Goal: Find contact information: Find contact information

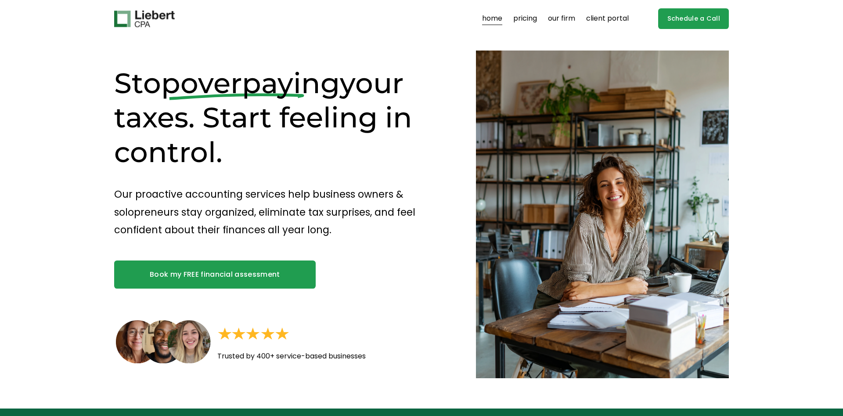
click at [27, 293] on div "Stop overpaying your taxes. Start feeling in control. Our proactive accounting …" at bounding box center [421, 222] width 843 height 372
click at [575, 17] on link "our firm" at bounding box center [561, 19] width 27 height 14
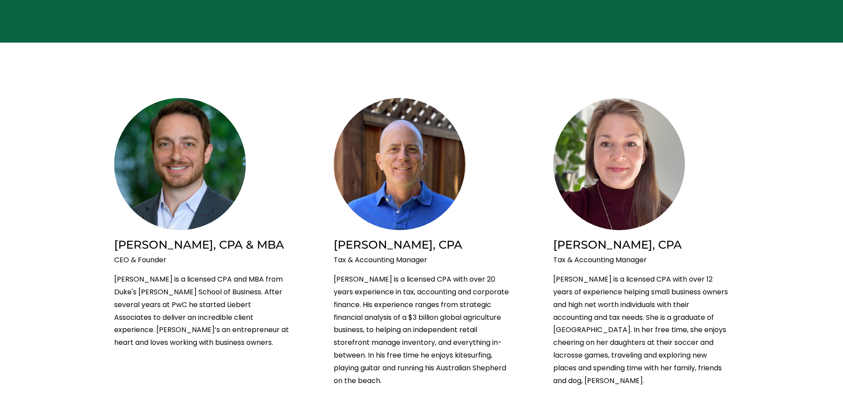
scroll to position [134, 0]
click at [123, 246] on h2 "[PERSON_NAME], CPA & MBA" at bounding box center [202, 244] width 176 height 14
drag, startPoint x: 123, startPoint y: 246, endPoint x: 158, endPoint y: 245, distance: 34.3
click at [158, 245] on h2 "[PERSON_NAME], CPA & MBA" at bounding box center [202, 244] width 176 height 14
copy h2 "[PERSON_NAME]"
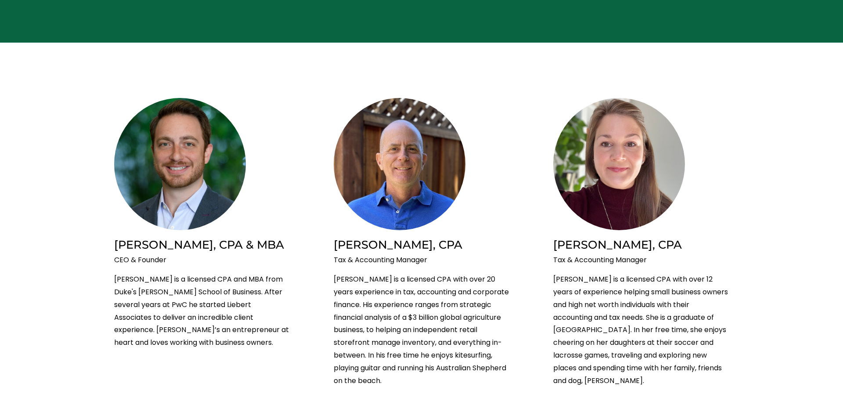
click at [126, 260] on p "CEO & Founder" at bounding box center [202, 260] width 176 height 13
copy p "CEO & Founder"
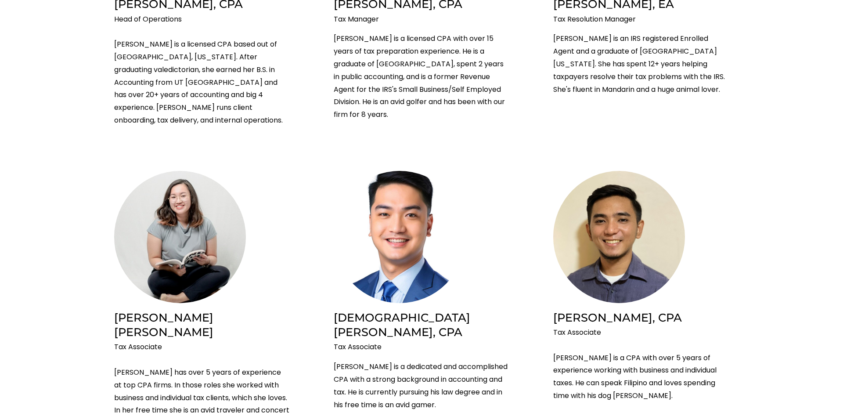
scroll to position [806, 0]
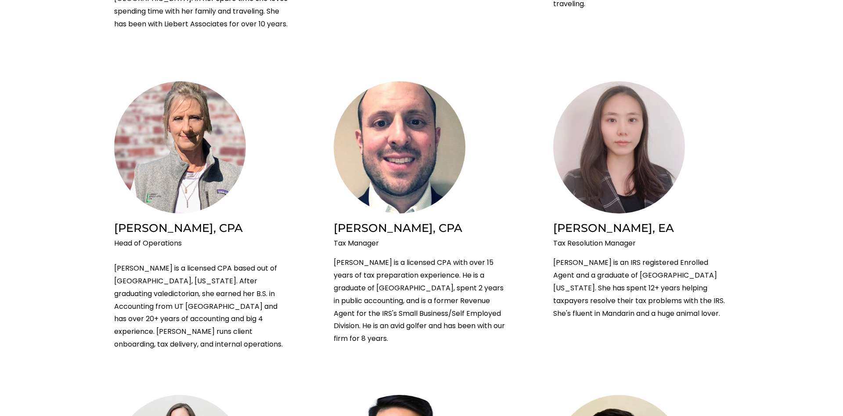
click at [128, 220] on h2 "[PERSON_NAME], CPA" at bounding box center [202, 227] width 176 height 14
drag, startPoint x: 128, startPoint y: 174, endPoint x: 145, endPoint y: 173, distance: 17.7
click at [145, 220] on h2 "[PERSON_NAME], CPA" at bounding box center [202, 227] width 176 height 14
copy h2 "[PERSON_NAME]"
click at [131, 237] on p "Head of Operations [PERSON_NAME] is a licensed CPA based out of [GEOGRAPHIC_DAT…" at bounding box center [202, 294] width 176 height 114
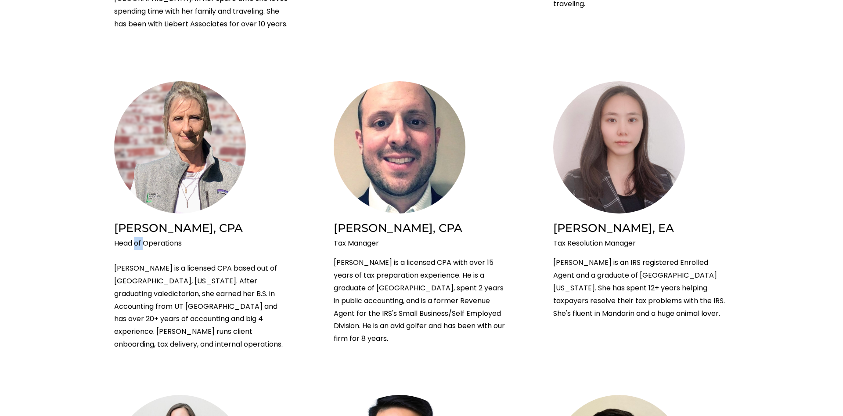
click at [130, 237] on p "Head of Operations [PERSON_NAME] is a licensed CPA based out of [GEOGRAPHIC_DAT…" at bounding box center [202, 294] width 176 height 114
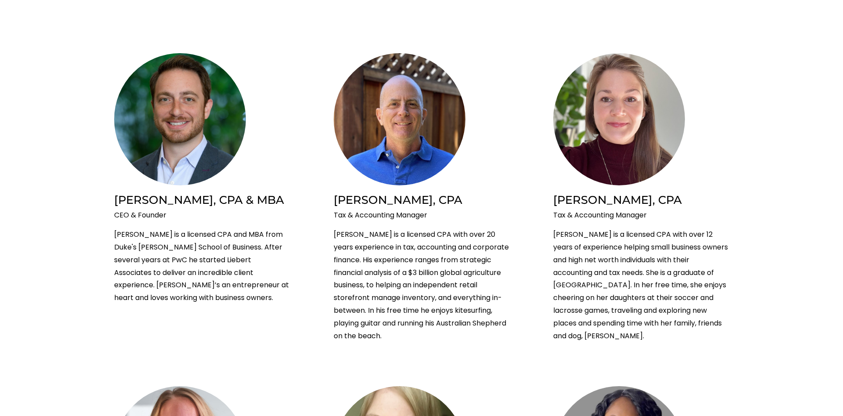
scroll to position [0, 0]
